Goal: Transaction & Acquisition: Purchase product/service

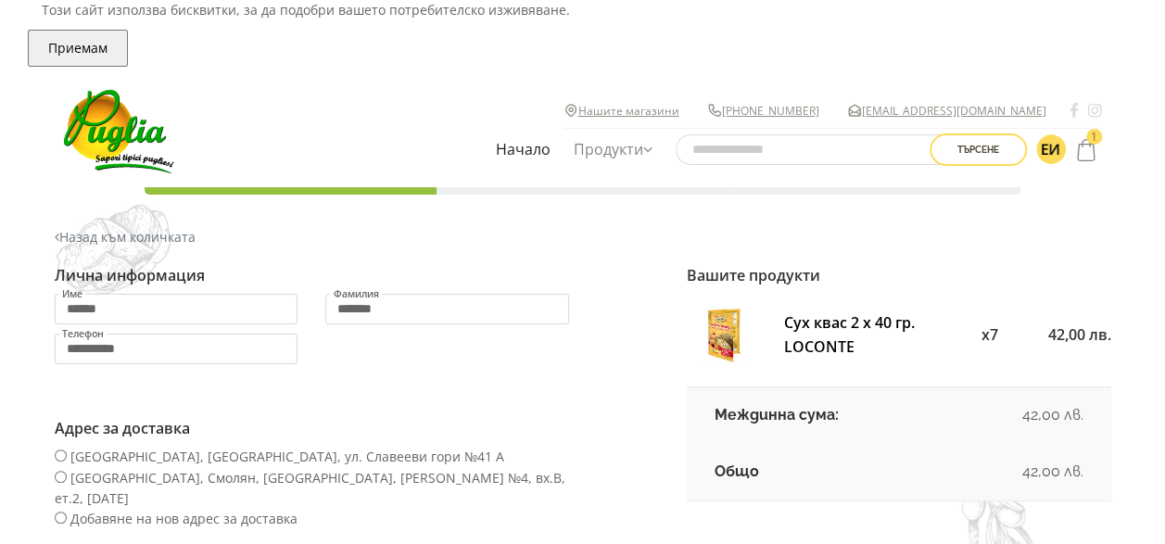
click at [66, 464] on label "[GEOGRAPHIC_DATA], [GEOGRAPHIC_DATA], ул. Славееви гори №41 А" at bounding box center [280, 457] width 450 height 18
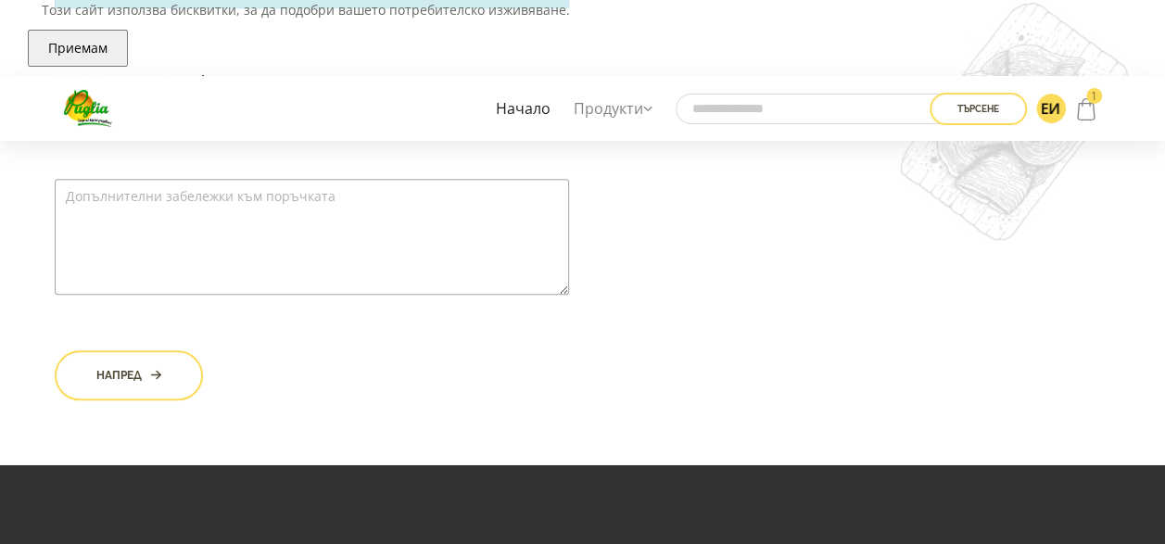
scroll to position [742, 0]
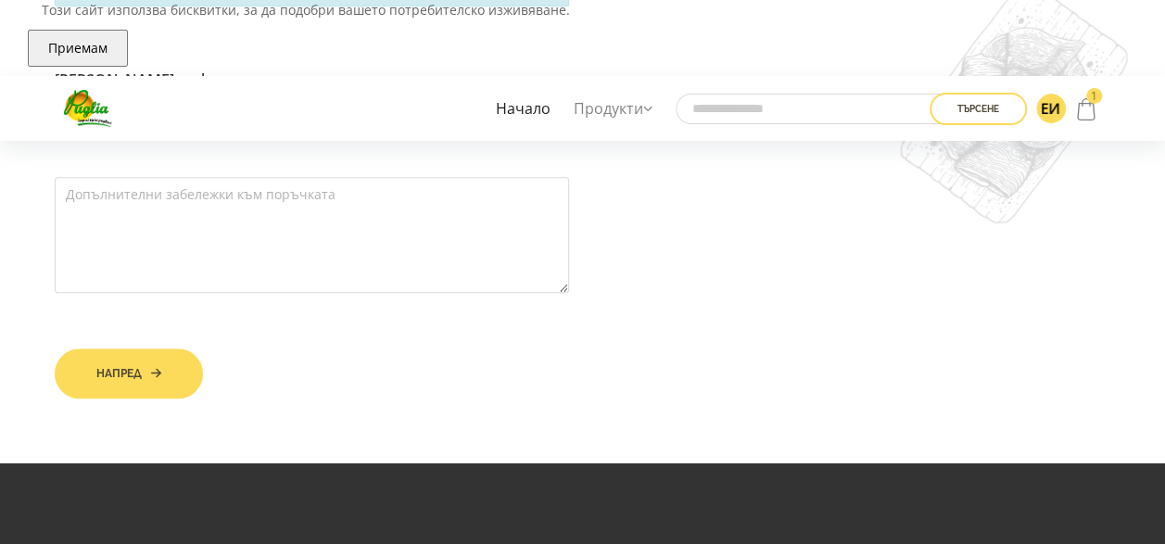
click at [98, 349] on button "Напред" at bounding box center [129, 374] width 148 height 50
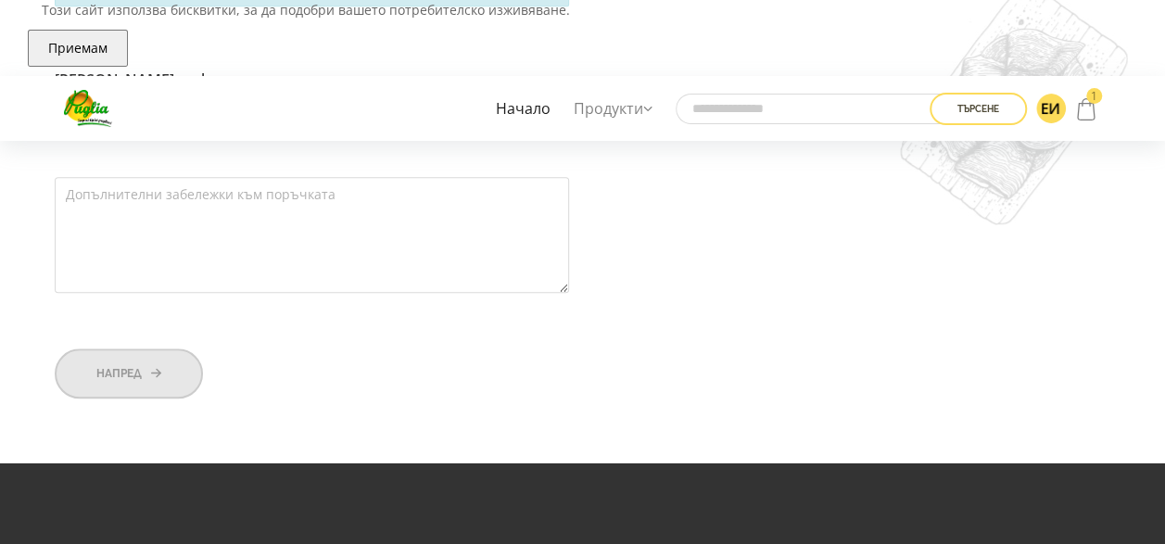
scroll to position [464, 0]
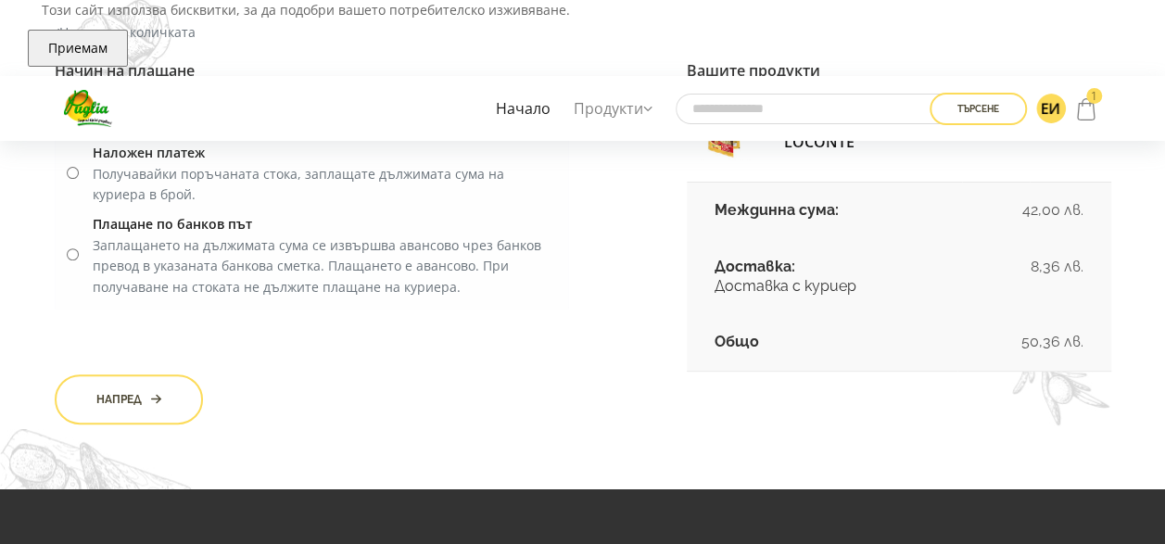
scroll to position [93, 0]
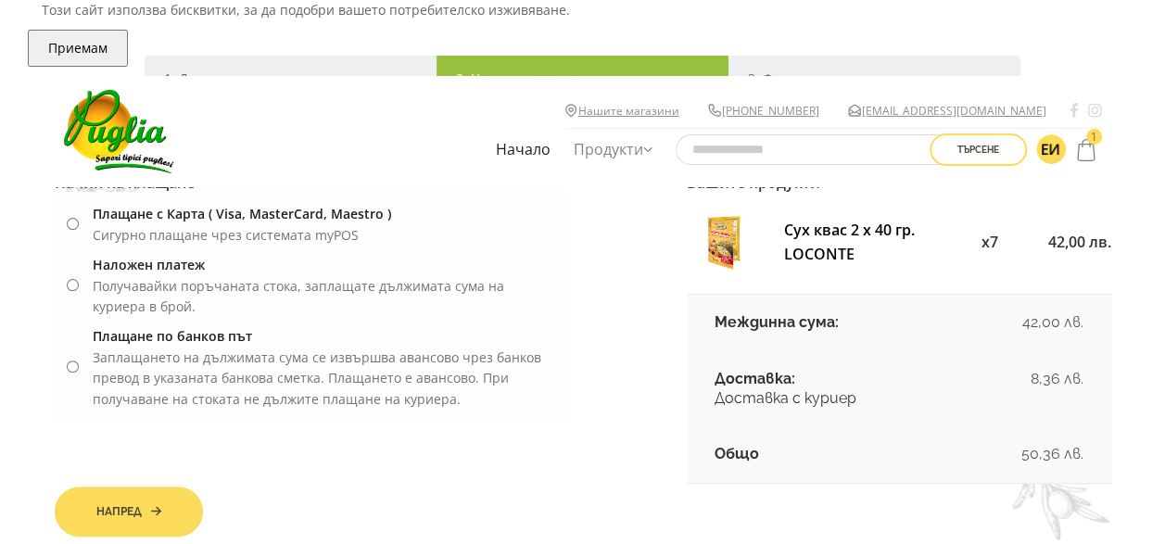
click at [158, 508] on icon "submit" at bounding box center [156, 511] width 10 height 13
